Goal: Register for event/course

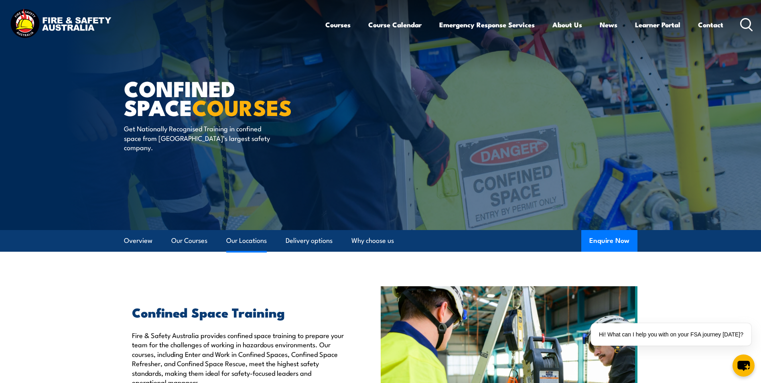
click at [255, 238] on link "Our Locations" at bounding box center [246, 240] width 41 height 21
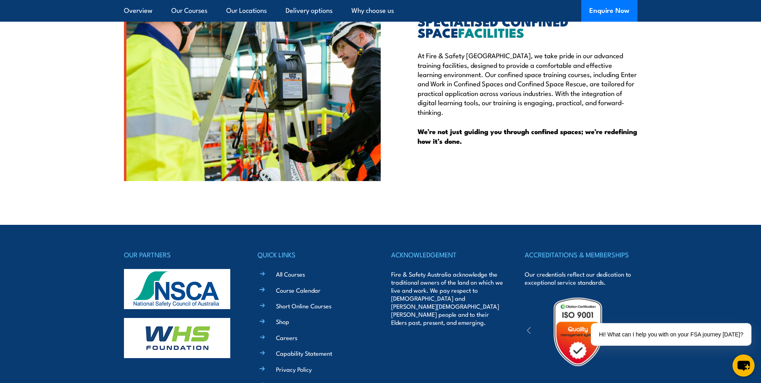
scroll to position [1980, 0]
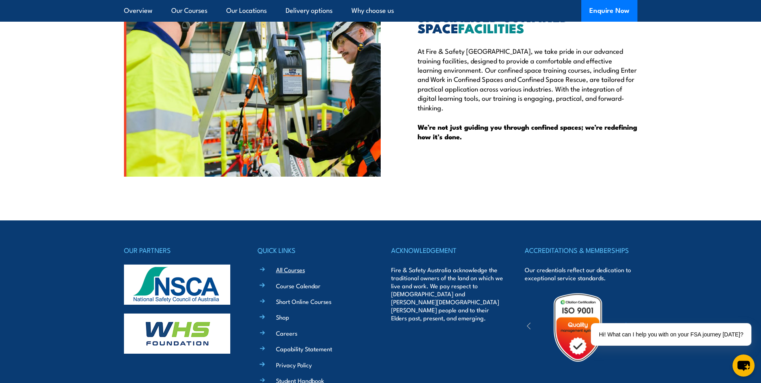
click at [285, 271] on link "All Courses" at bounding box center [290, 269] width 29 height 8
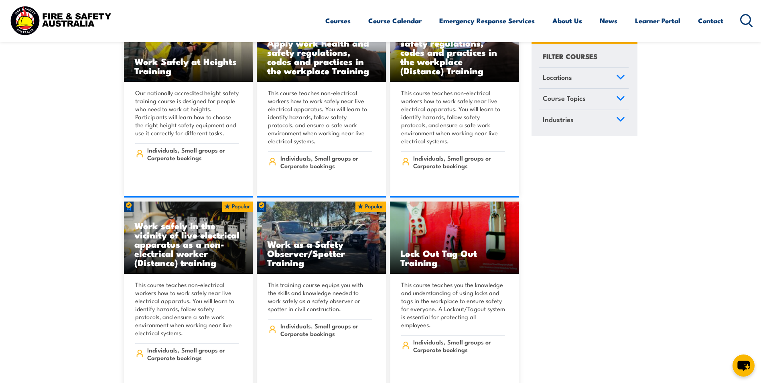
scroll to position [7785, 0]
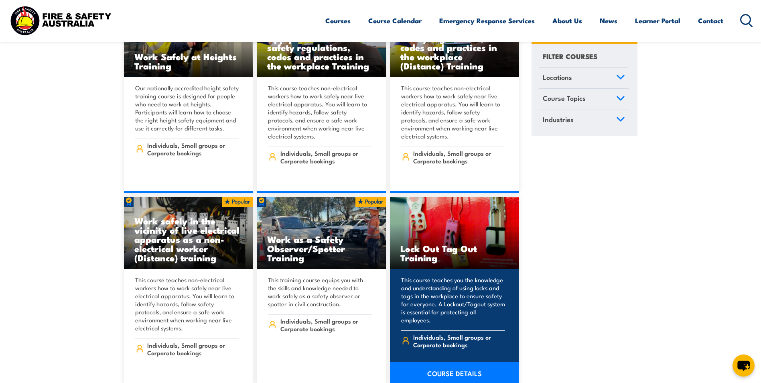
click at [457, 244] on h3 "Lock Out Tag Out Training" at bounding box center [454, 253] width 108 height 18
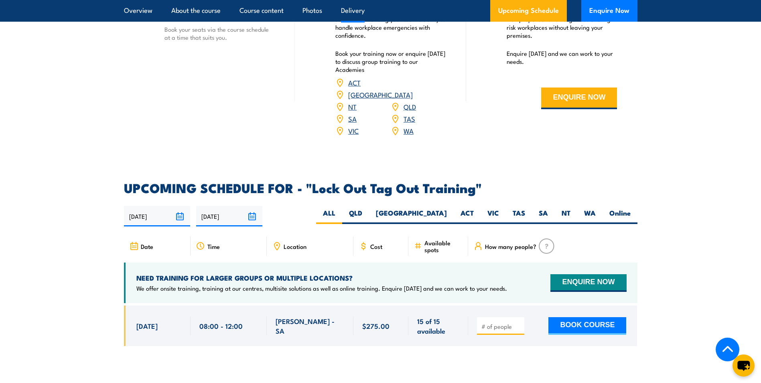
scroll to position [1204, 0]
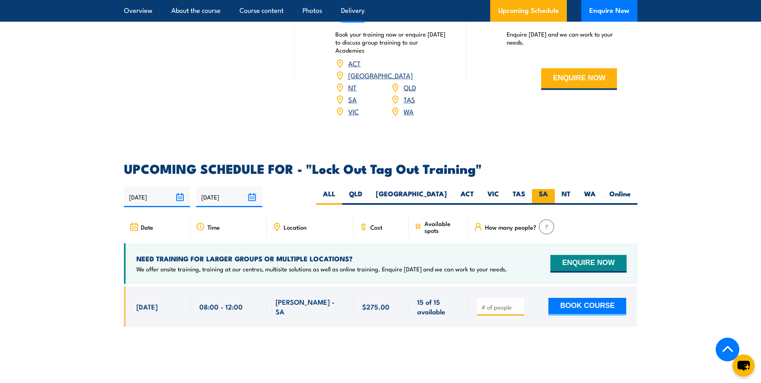
click at [539, 189] on label "SA" at bounding box center [543, 197] width 23 height 16
click at [548, 189] on input "SA" at bounding box center [550, 191] width 5 height 5
radio input "true"
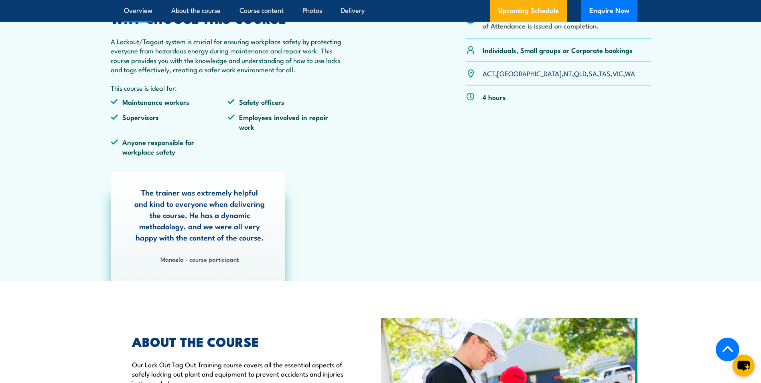
scroll to position [231, 0]
